Goal: Information Seeking & Learning: Find contact information

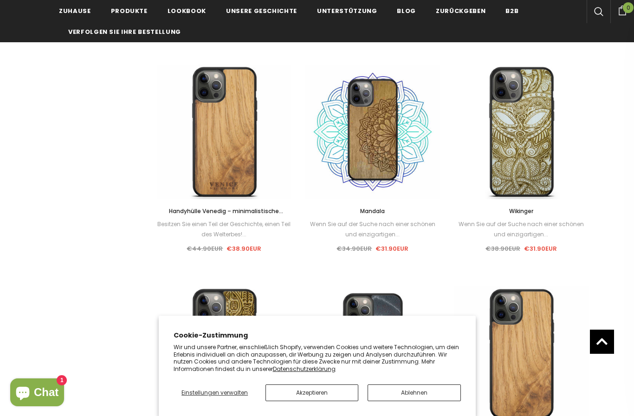
scroll to position [591, 0]
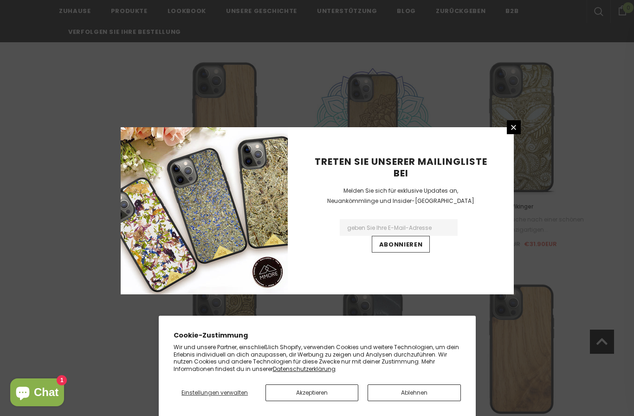
click at [518, 134] on link at bounding box center [514, 127] width 14 height 14
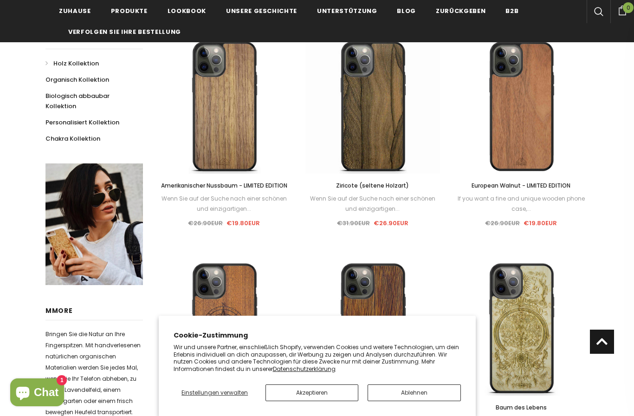
scroll to position [183, 0]
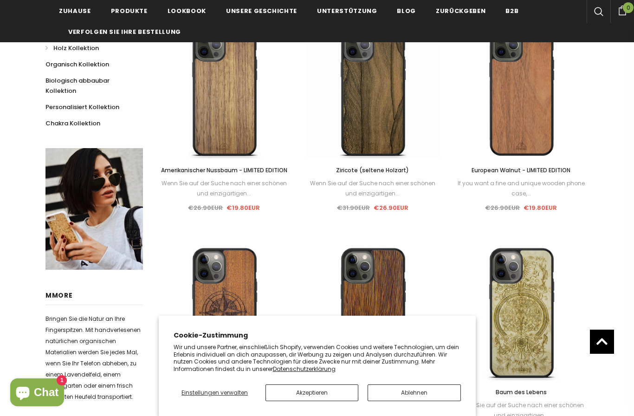
click at [71, 228] on link at bounding box center [95, 209] width 98 height 122
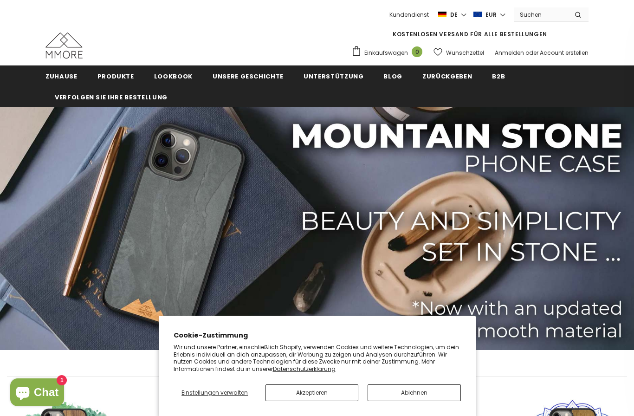
click at [537, 19] on input "Search Site" at bounding box center [541, 14] width 53 height 13
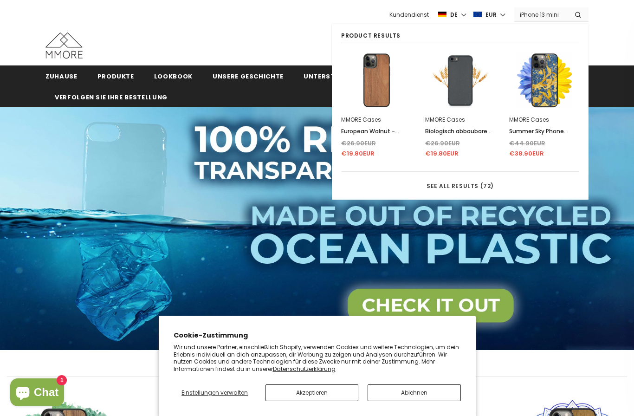
type input "iPhone 13 mini"
click at [578, 14] on button "submit" at bounding box center [578, 14] width 21 height 14
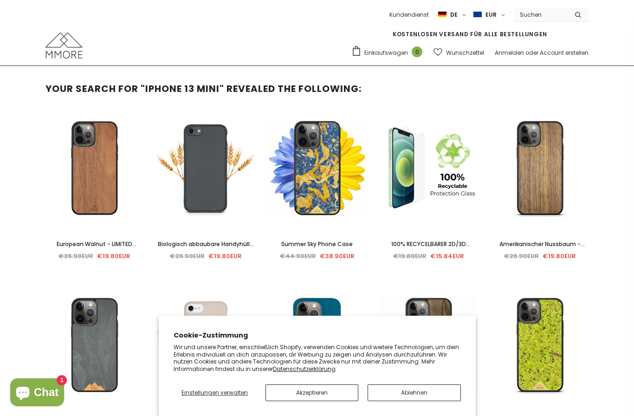
click at [392, 399] on button "Ablehnen" at bounding box center [414, 393] width 93 height 17
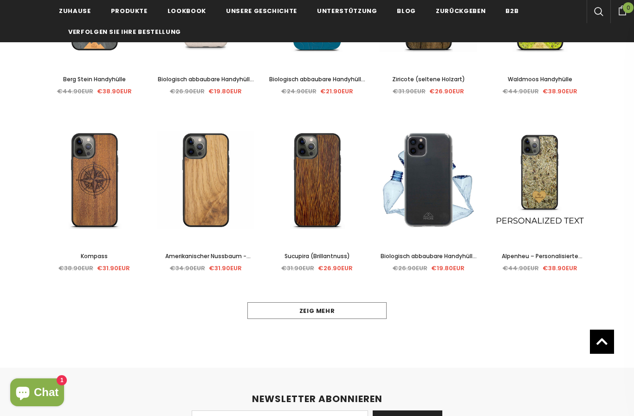
scroll to position [384, 0]
click at [279, 307] on link "Zeig mehr" at bounding box center [317, 310] width 139 height 17
click at [276, 310] on link "Zeig mehr" at bounding box center [317, 310] width 139 height 17
click at [279, 307] on link "Zeig mehr" at bounding box center [317, 310] width 139 height 17
click at [285, 303] on link "Zeig mehr" at bounding box center [317, 310] width 139 height 17
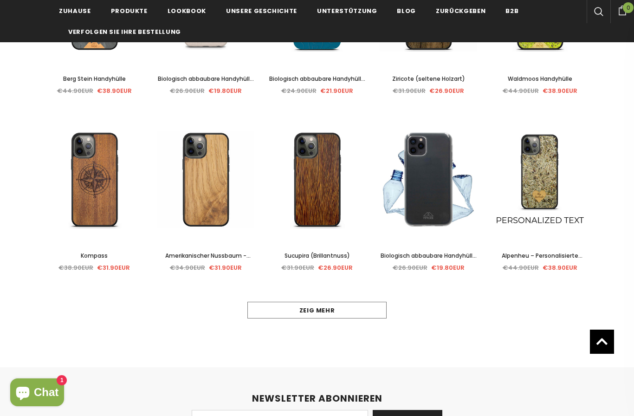
click at [287, 304] on link "Zeig mehr" at bounding box center [317, 310] width 139 height 17
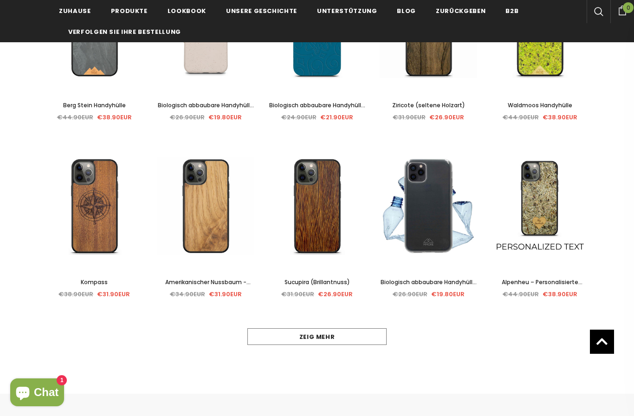
scroll to position [355, 0]
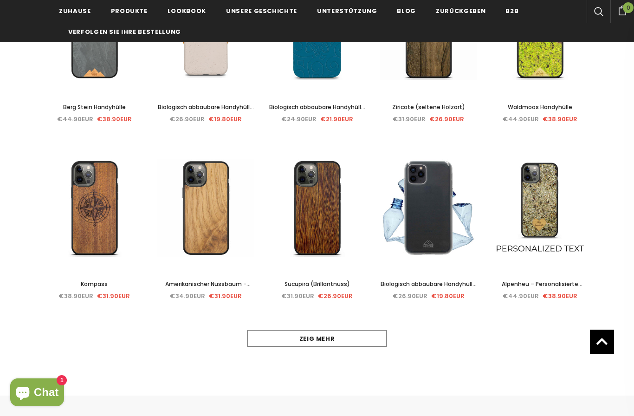
click at [288, 336] on link "Zeig mehr" at bounding box center [317, 338] width 139 height 17
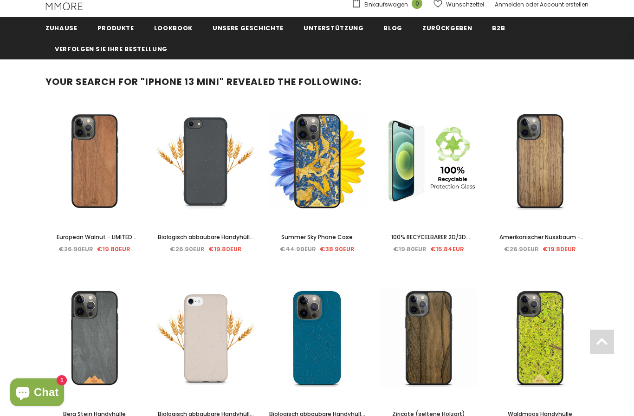
scroll to position [0, 0]
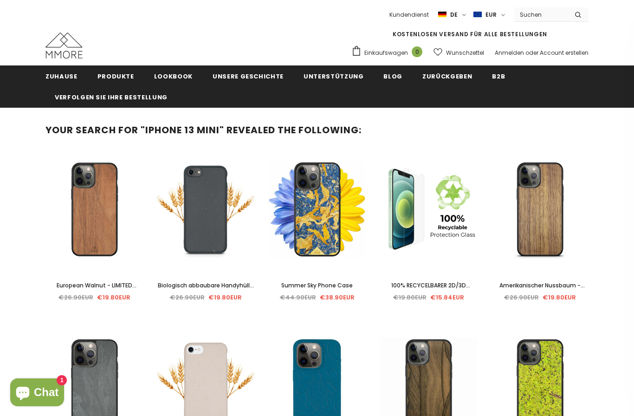
click at [532, 8] on input "Search Site" at bounding box center [541, 14] width 53 height 13
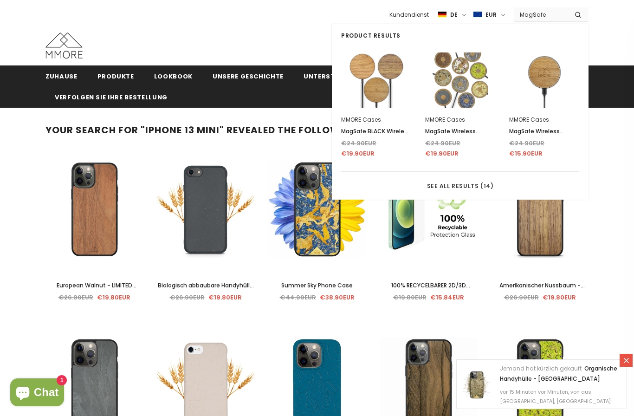
type input "MagSafe"
click at [578, 14] on button "submit" at bounding box center [578, 14] width 21 height 14
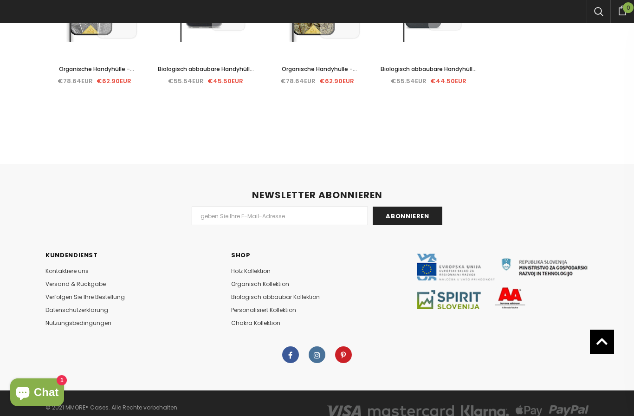
scroll to position [551, 0]
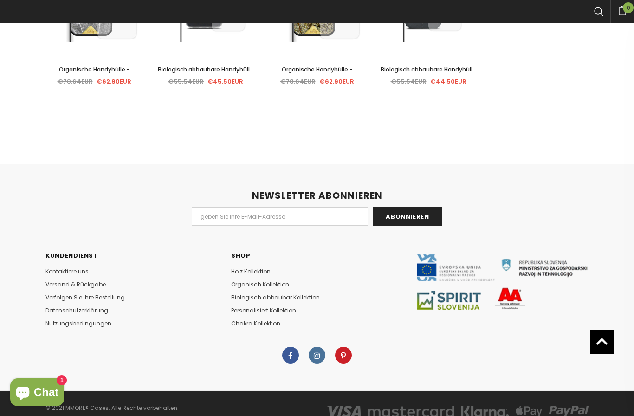
click at [53, 271] on span "Kontaktiere uns" at bounding box center [67, 272] width 43 height 8
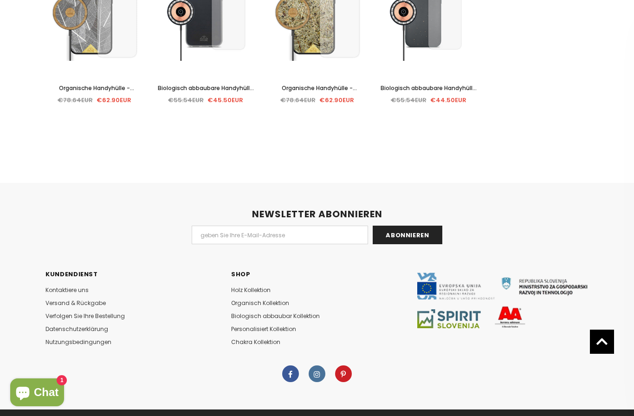
scroll to position [584, 0]
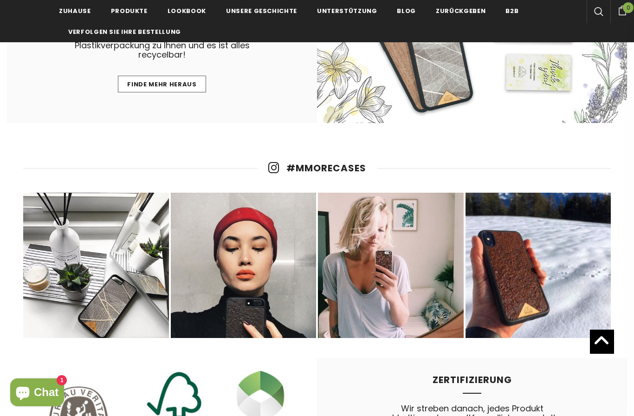
scroll to position [4105, 0]
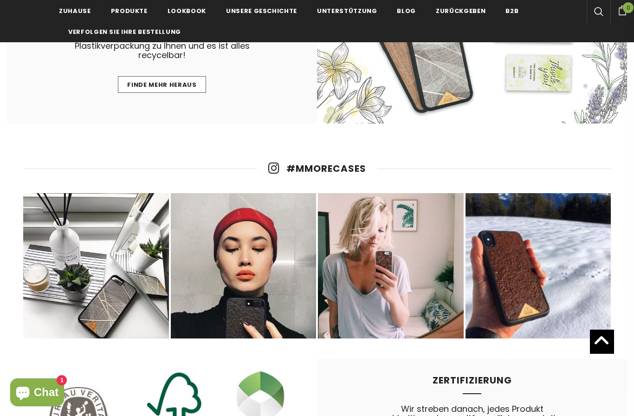
click at [186, 10] on span "Lookbook" at bounding box center [187, 11] width 39 height 9
